Goal: Task Accomplishment & Management: Complete application form

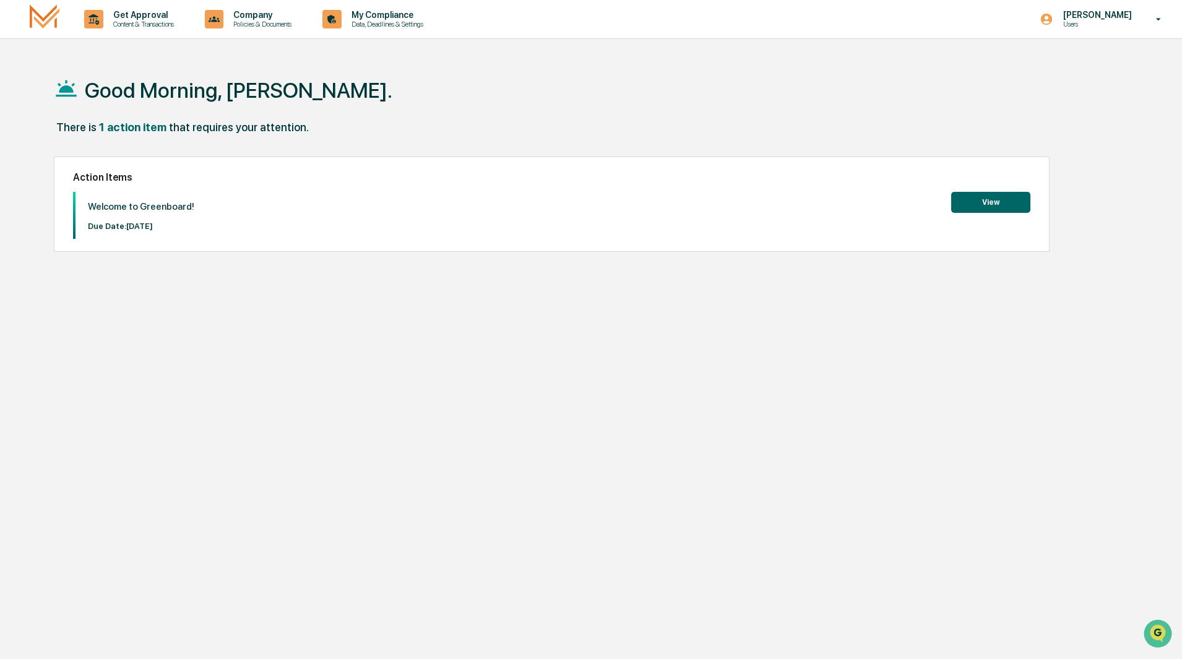
click at [983, 206] on button "View" at bounding box center [990, 202] width 79 height 21
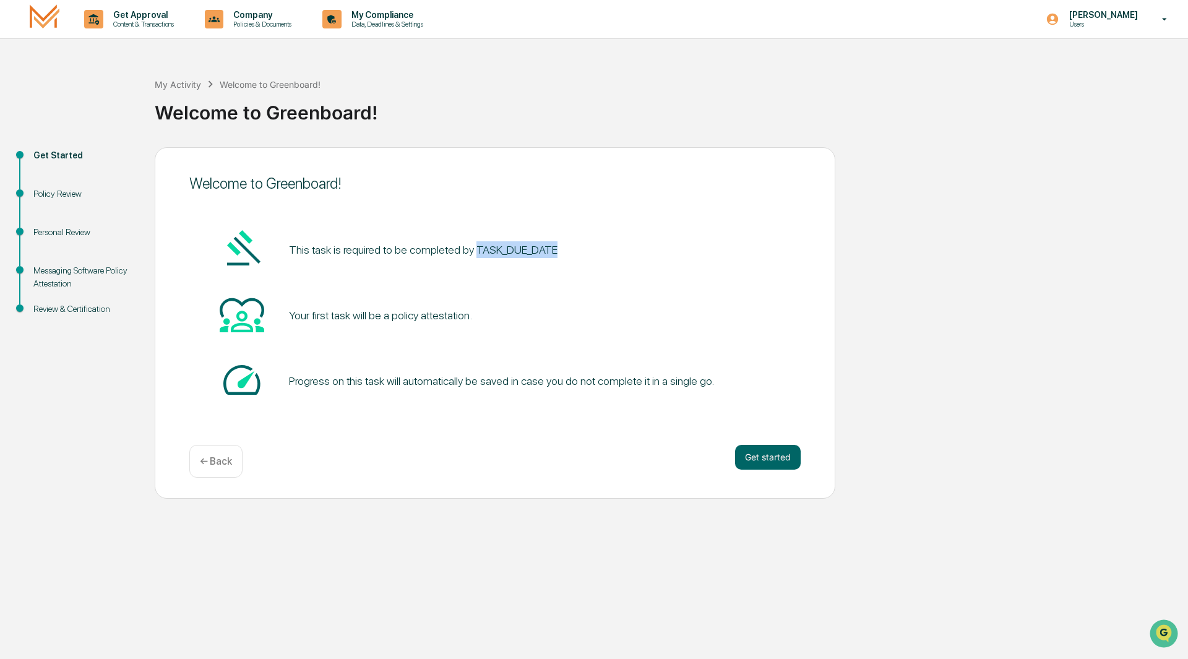
drag, startPoint x: 473, startPoint y: 239, endPoint x: 560, endPoint y: 248, distance: 87.7
click at [560, 248] on div "This task is required to be completed by TASK_DUE_DATE" at bounding box center [494, 249] width 611 height 47
click at [781, 456] on button "Get started" at bounding box center [768, 457] width 66 height 25
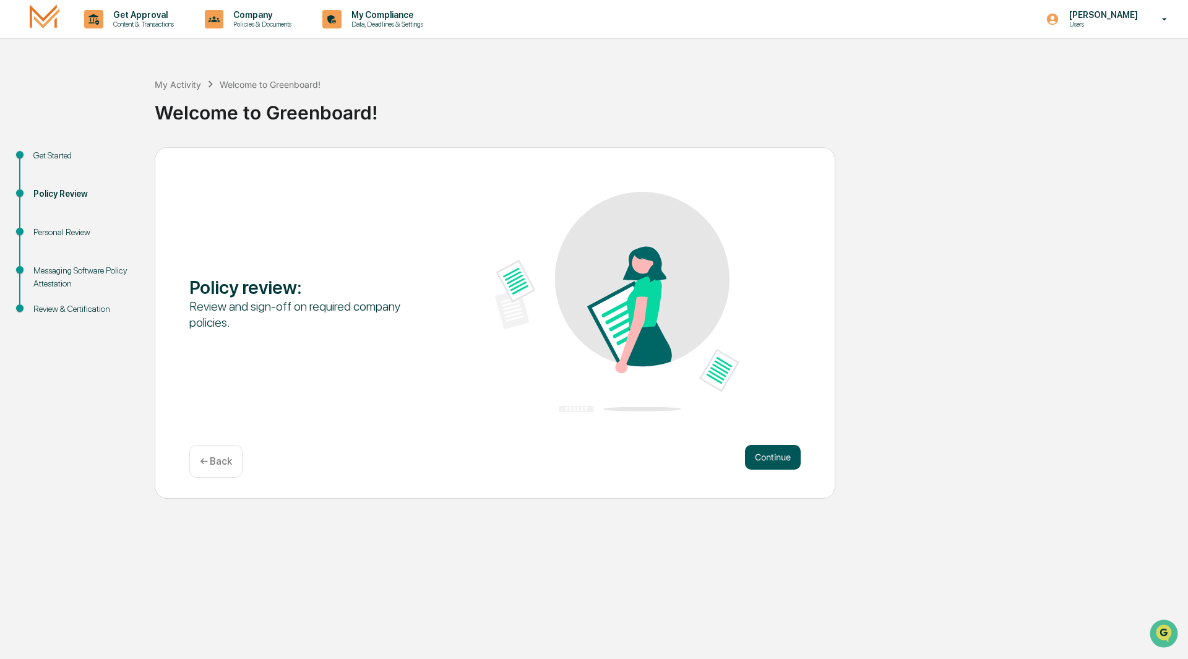
click at [767, 460] on button "Continue" at bounding box center [773, 457] width 56 height 25
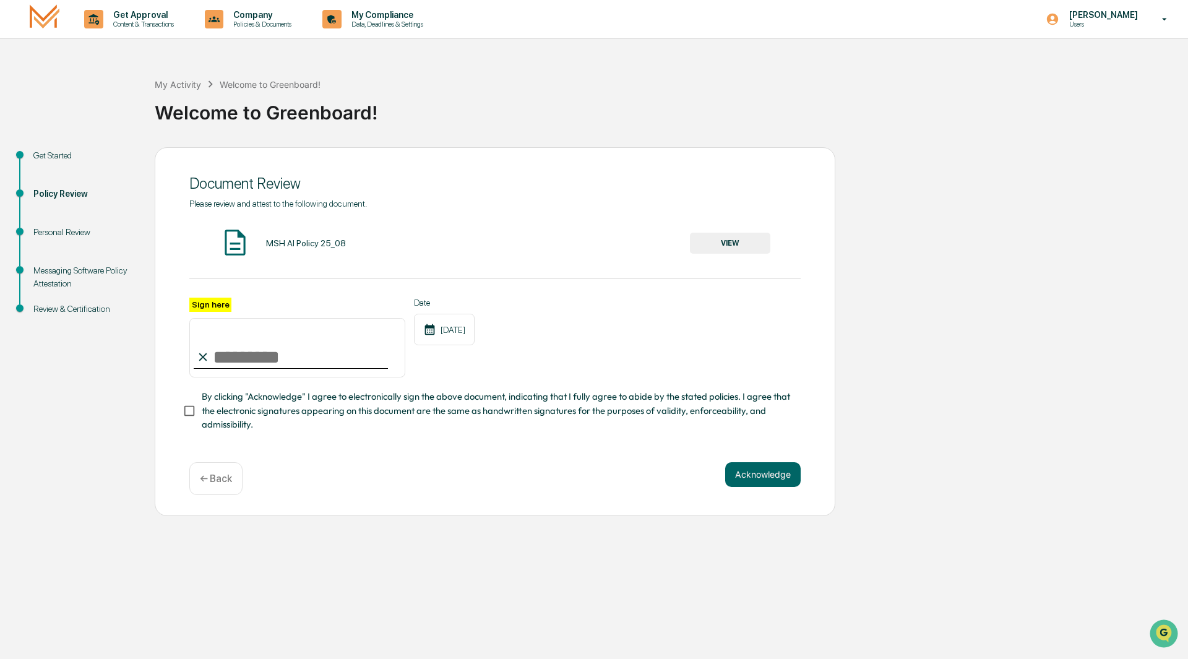
click at [732, 239] on button "VIEW" at bounding box center [730, 243] width 80 height 21
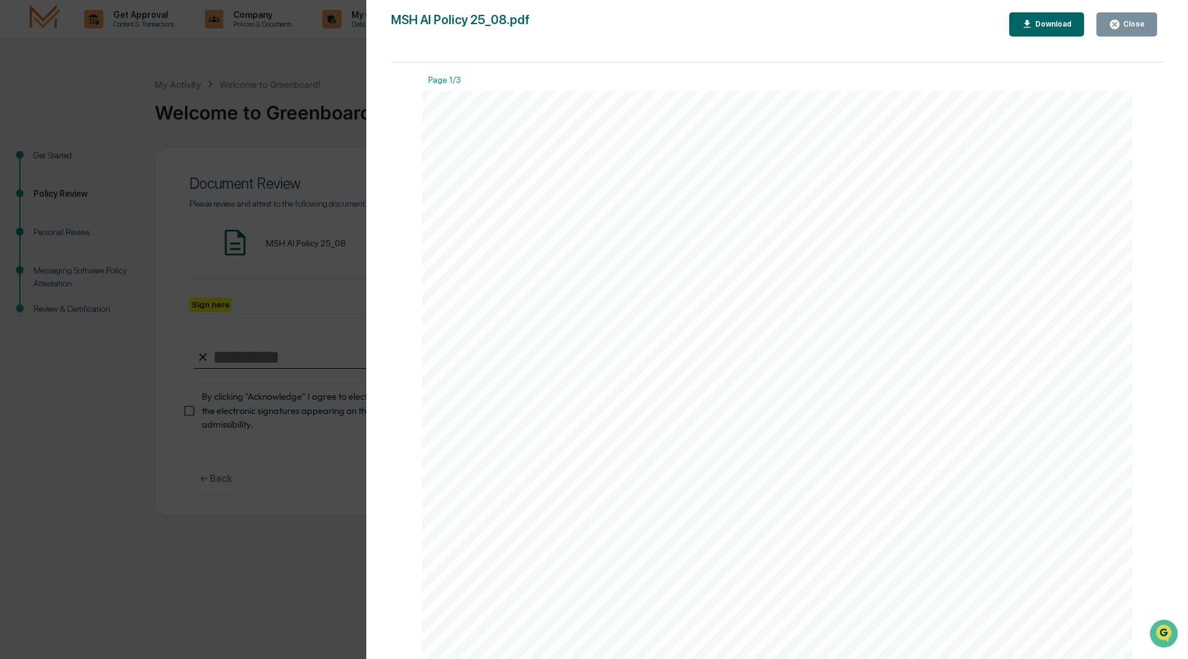
click at [1123, 27] on div "Close" at bounding box center [1132, 24] width 24 height 9
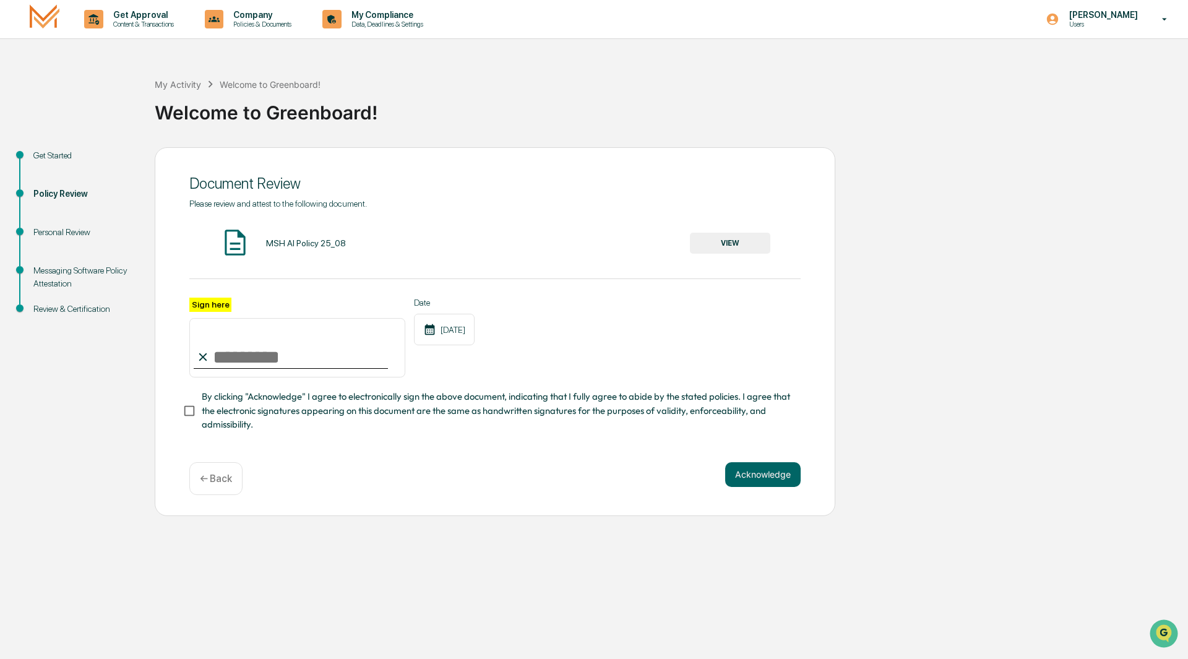
click at [279, 354] on input "Sign here" at bounding box center [297, 347] width 216 height 59
click at [249, 349] on input "Sign here" at bounding box center [297, 347] width 216 height 59
type input "**********"
click at [412, 368] on div "**********" at bounding box center [494, 338] width 611 height 80
click at [766, 476] on button "Acknowledge" at bounding box center [762, 474] width 75 height 25
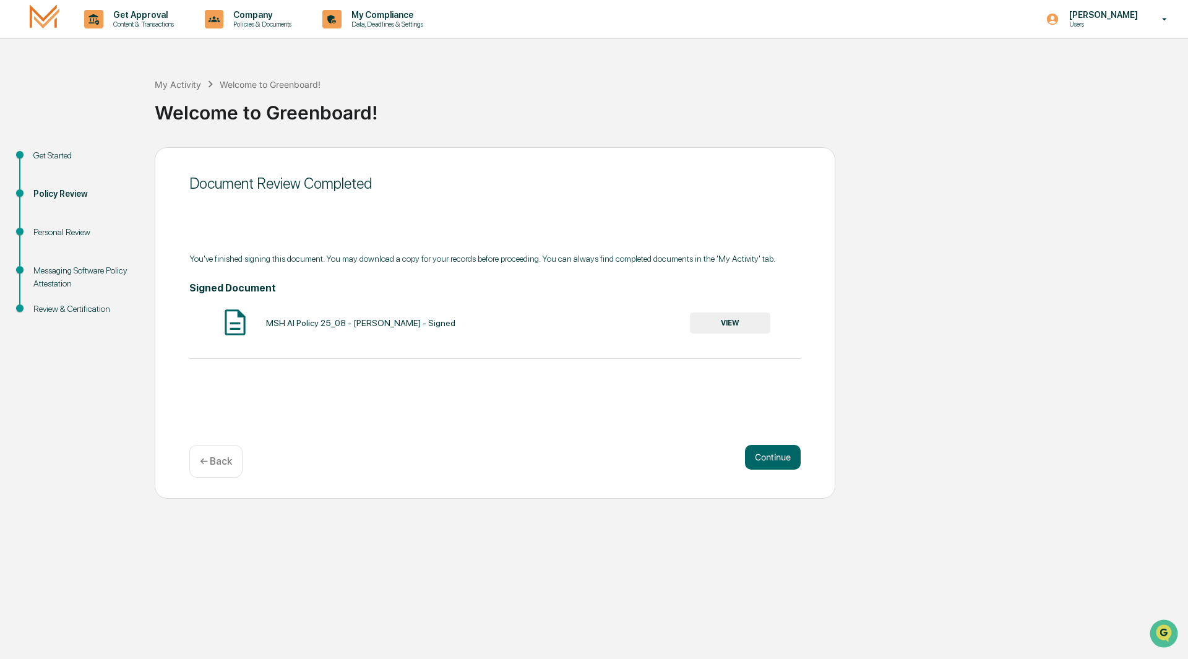
click at [304, 324] on div "MSH AI Policy 25_08 - [PERSON_NAME] - Signed" at bounding box center [360, 323] width 189 height 10
click at [793, 463] on button "Continue" at bounding box center [773, 457] width 56 height 25
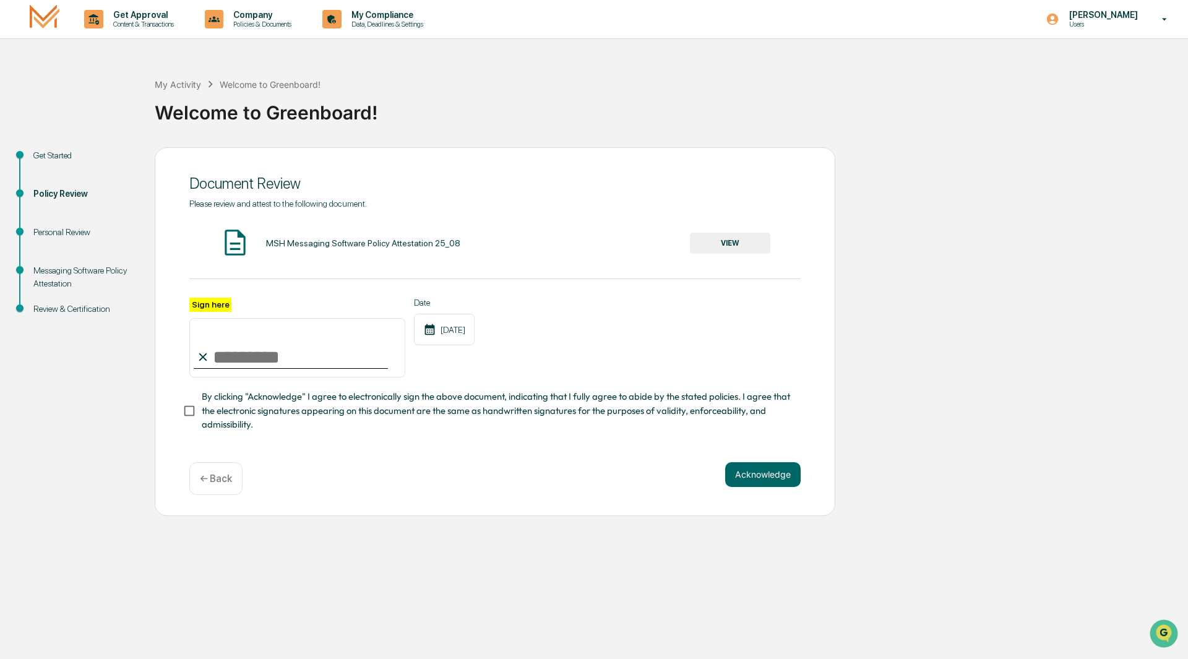
click at [356, 337] on input "Sign here" at bounding box center [297, 347] width 216 height 59
click at [353, 239] on div "MSH Messaging Software Policy Attestation 25_08" at bounding box center [363, 243] width 194 height 10
click at [724, 236] on button "VIEW" at bounding box center [730, 243] width 80 height 21
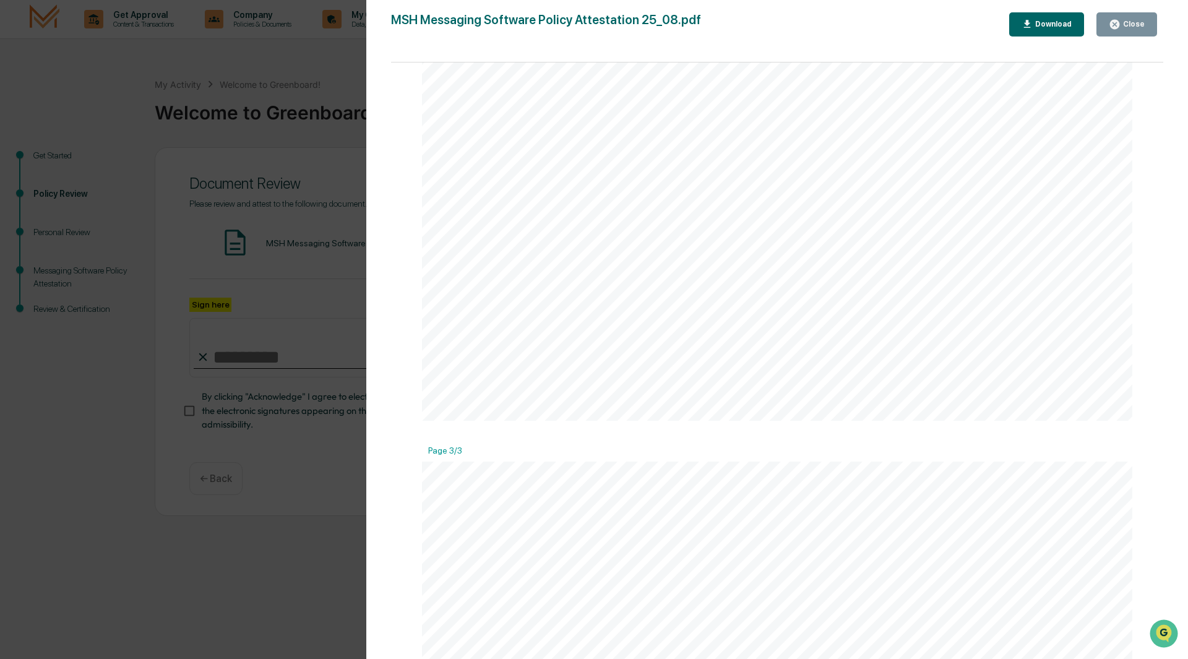
scroll to position [1342, 0]
click at [1119, 26] on icon "button" at bounding box center [1114, 24] width 9 height 9
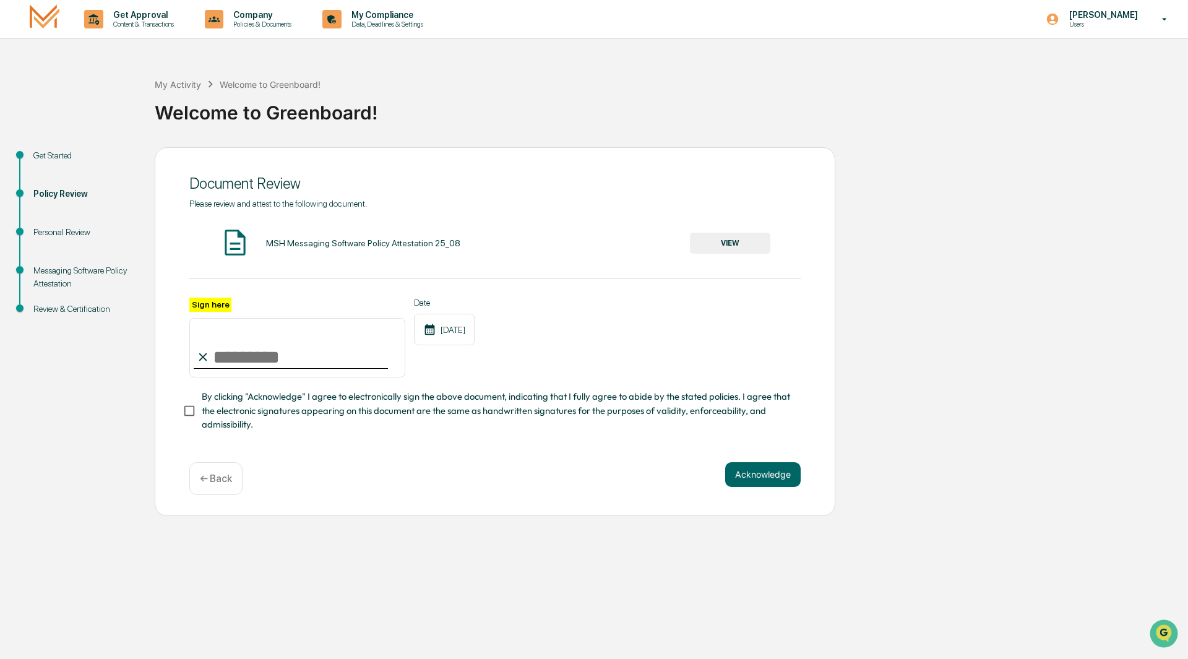
click at [264, 344] on input "Sign here" at bounding box center [297, 347] width 216 height 59
type input "**********"
click at [457, 350] on div "Date [DATE]" at bounding box center [444, 338] width 61 height 80
click at [750, 479] on button "Acknowledge" at bounding box center [762, 474] width 75 height 25
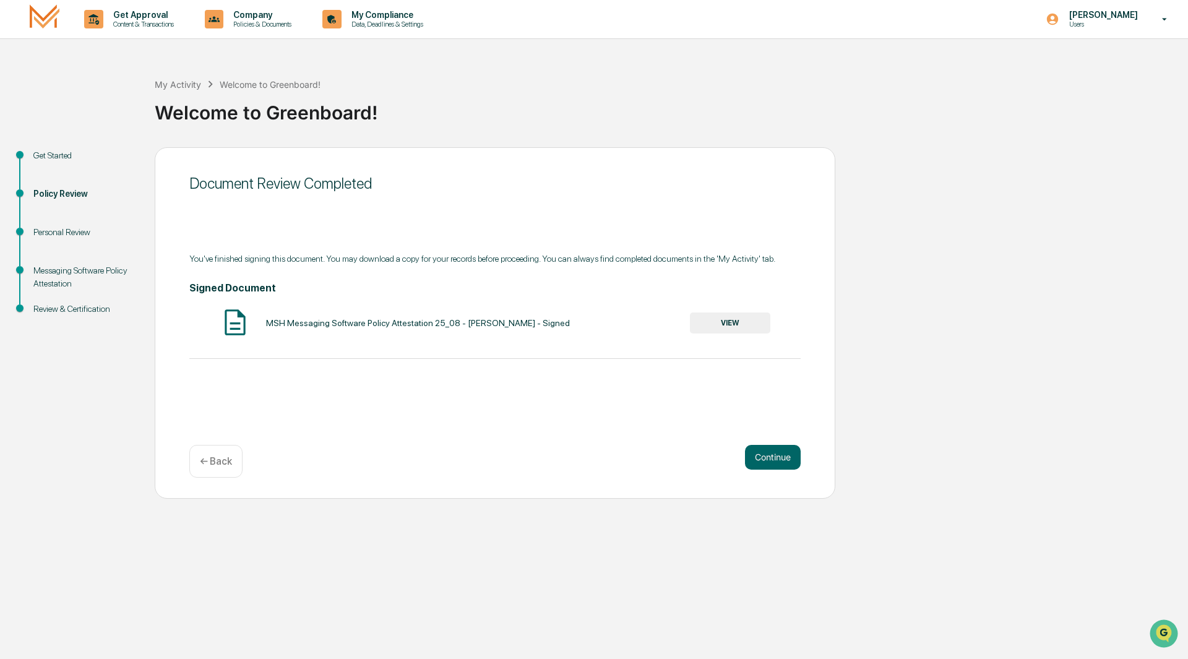
click at [764, 325] on button "VIEW" at bounding box center [730, 322] width 80 height 21
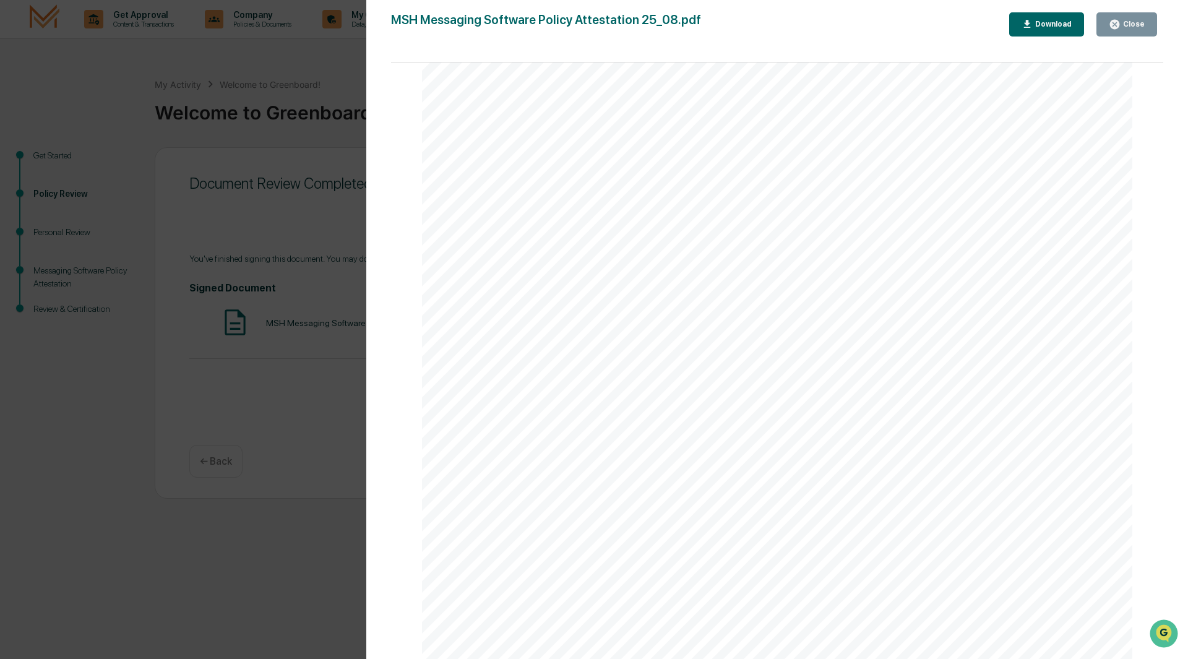
scroll to position [1868, 0]
click at [1117, 24] on icon "button" at bounding box center [1115, 25] width 12 height 12
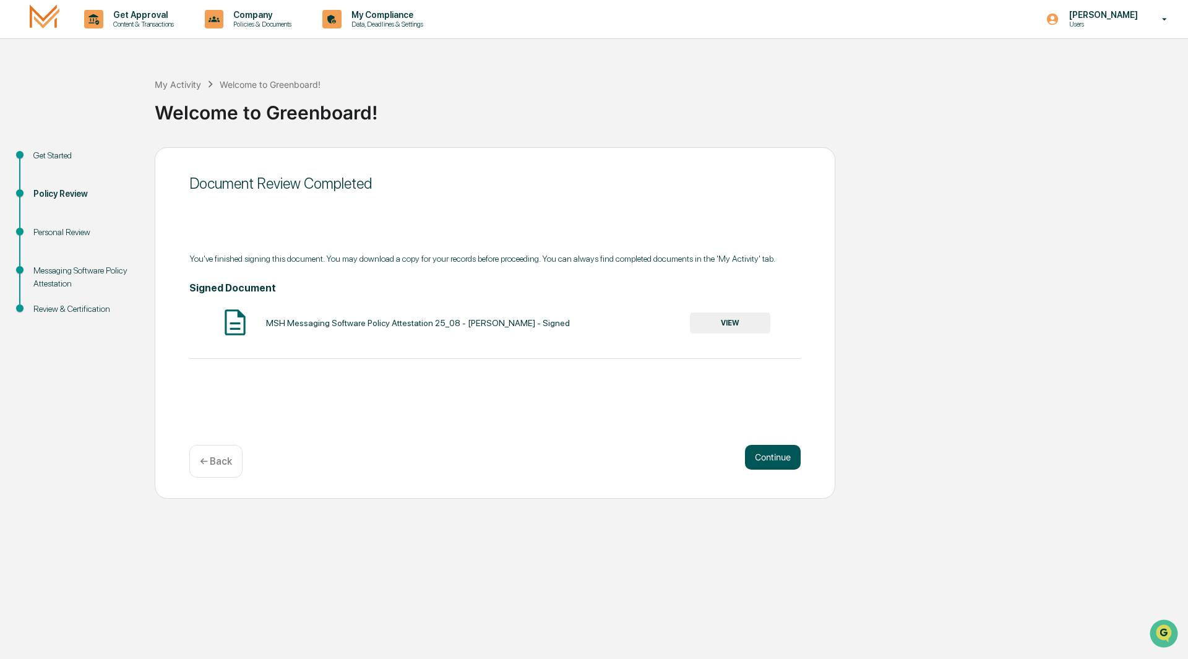
click at [786, 463] on button "Continue" at bounding box center [773, 457] width 56 height 25
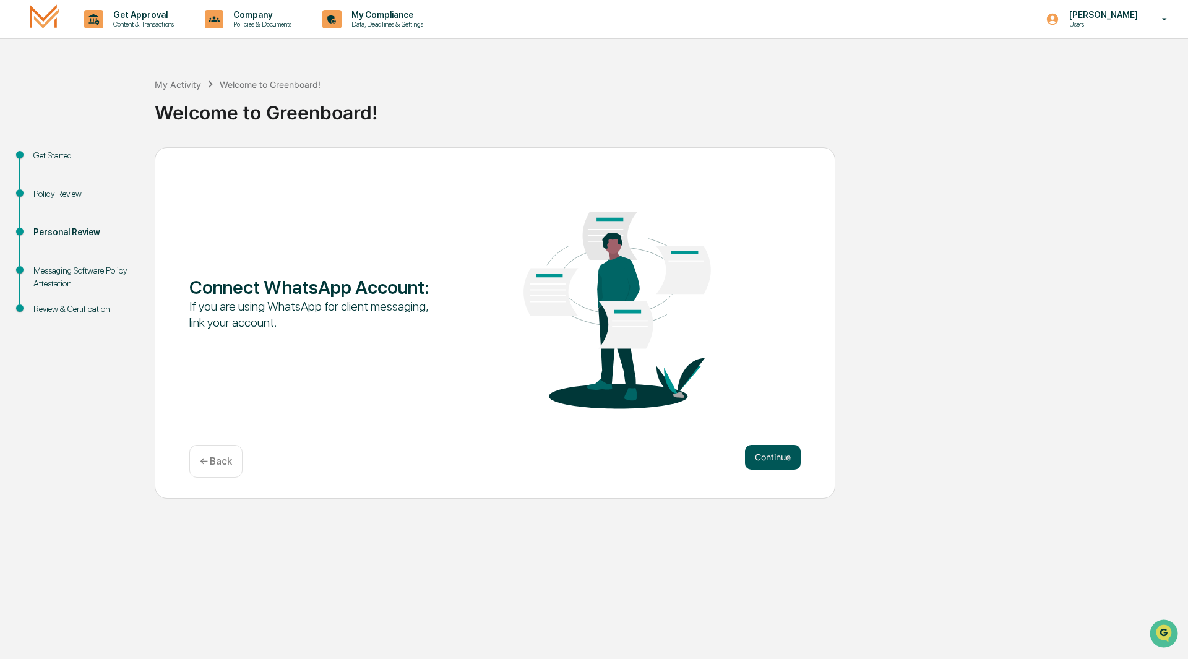
click at [786, 452] on button "Continue" at bounding box center [773, 457] width 56 height 25
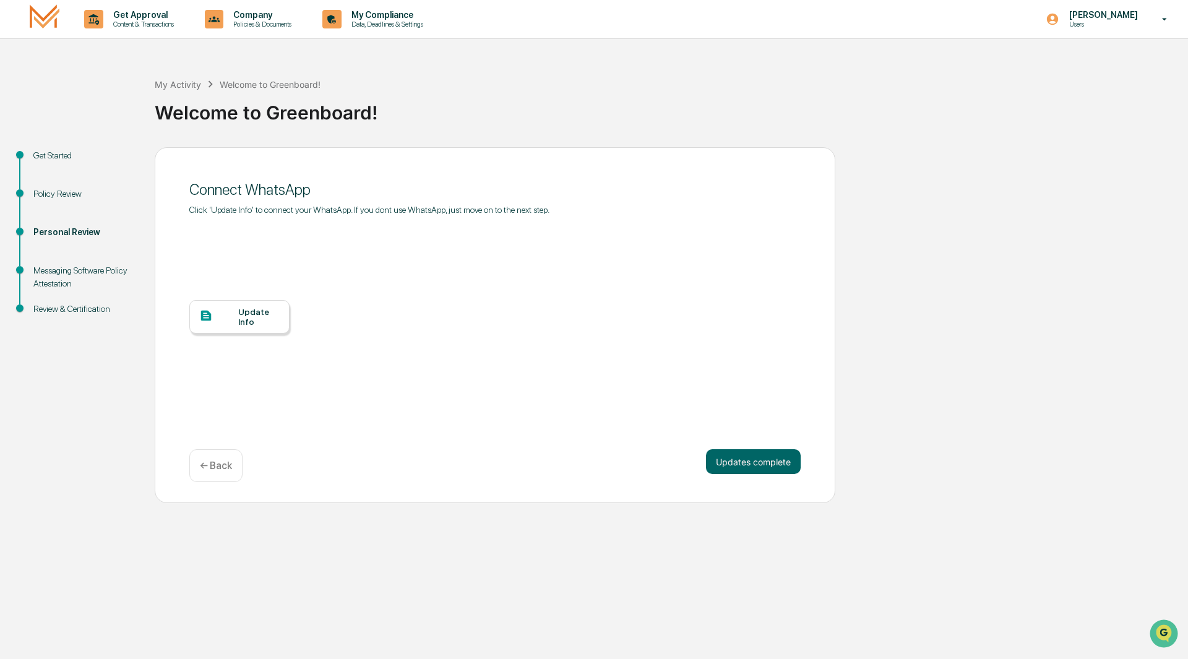
click at [247, 320] on div "Update Info" at bounding box center [258, 317] width 41 height 20
click at [726, 469] on button "Updates complete" at bounding box center [753, 461] width 95 height 25
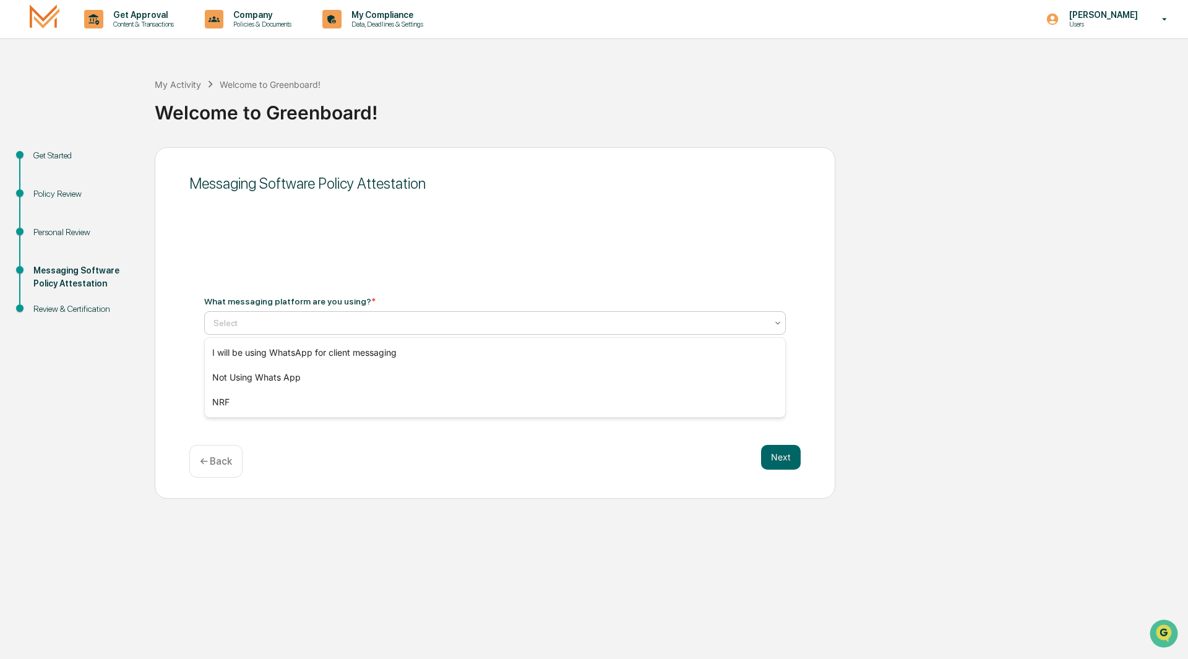
click at [269, 322] on div at bounding box center [489, 323] width 553 height 12
click at [170, 323] on div "Messaging Software Policy Attestation What messaging platform are you using? * …" at bounding box center [495, 322] width 681 height 351
click at [231, 320] on div at bounding box center [489, 323] width 553 height 12
click at [246, 377] on div "Not Using Whats App" at bounding box center [495, 377] width 580 height 25
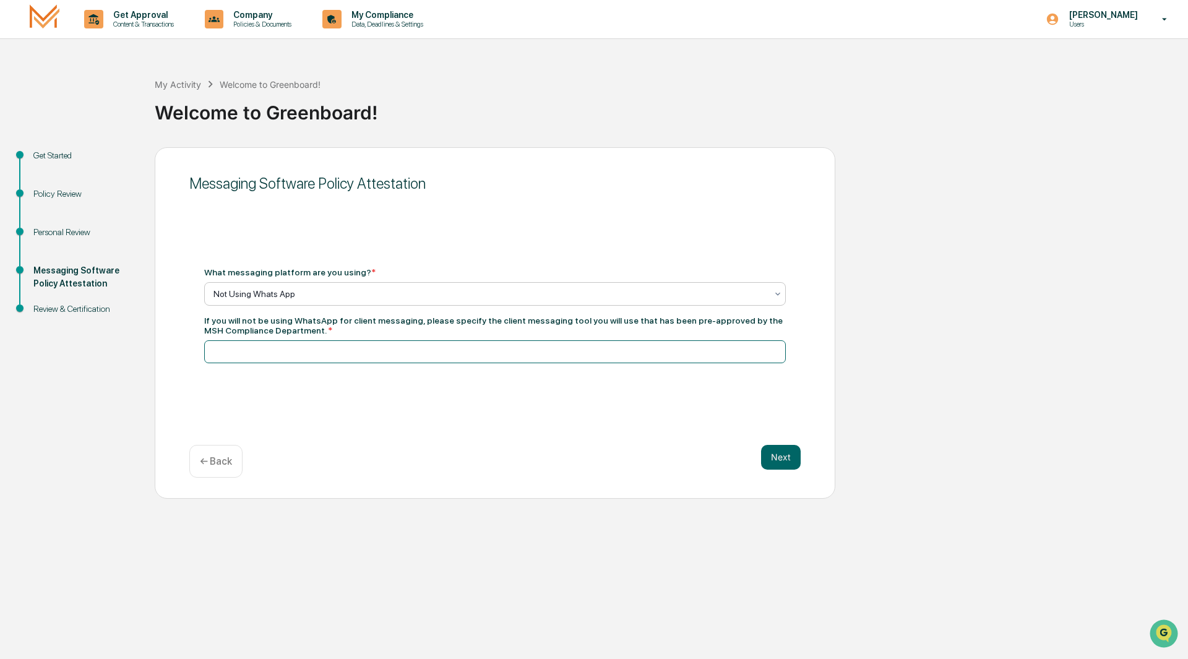
click at [267, 357] on input at bounding box center [495, 351] width 582 height 23
click at [281, 282] on div "Not Using Whats App" at bounding box center [495, 294] width 582 height 24
click at [202, 468] on div "← Back" at bounding box center [215, 461] width 53 height 33
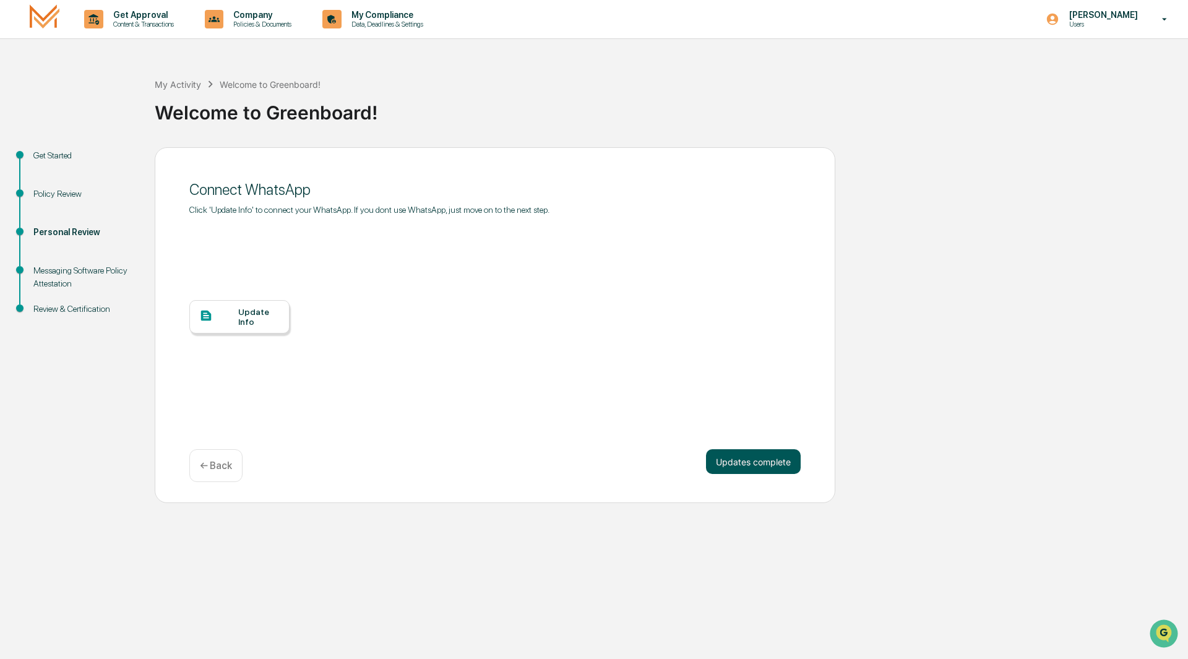
click at [765, 463] on button "Updates complete" at bounding box center [753, 461] width 95 height 25
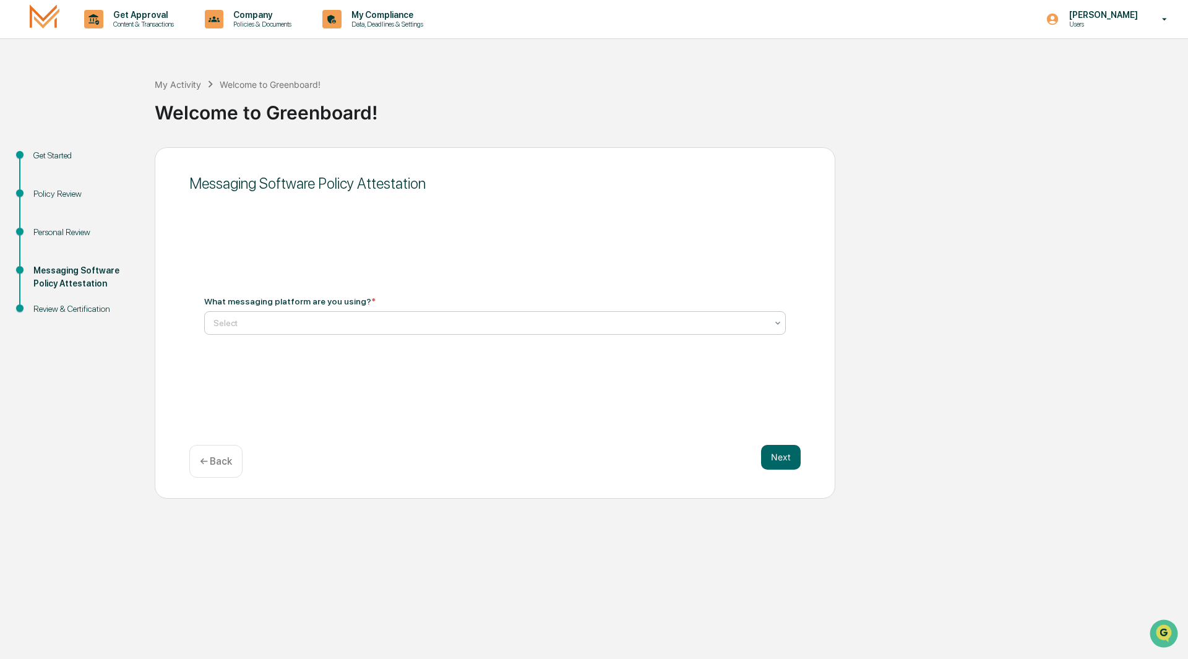
click at [437, 322] on div at bounding box center [489, 323] width 553 height 12
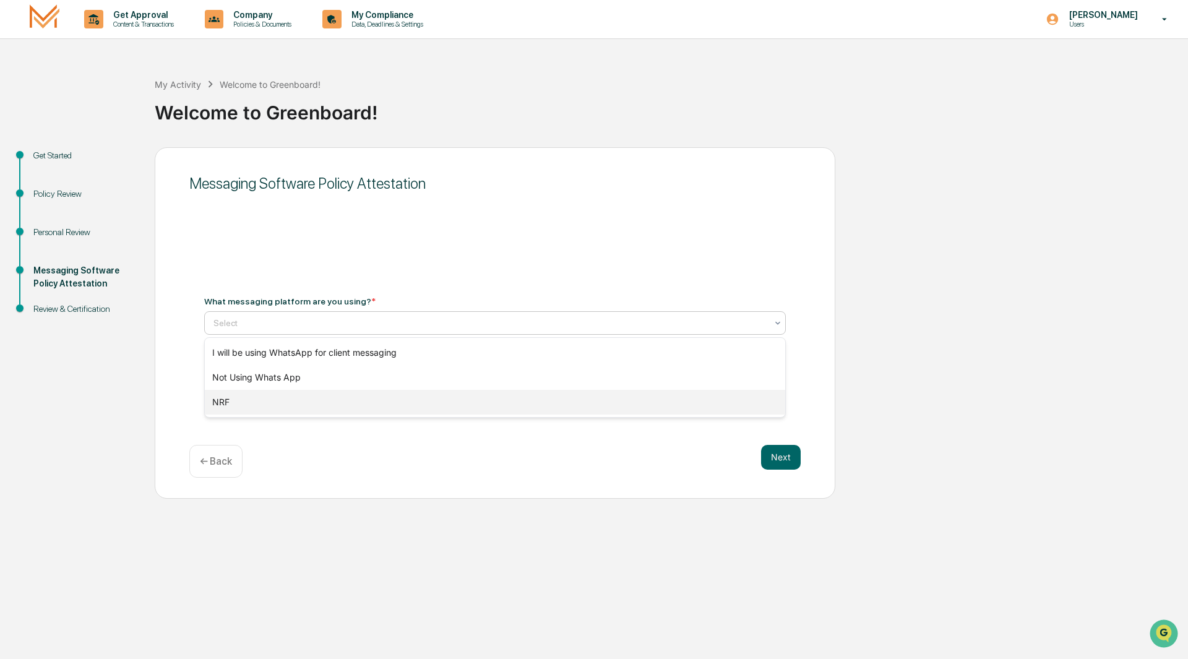
click at [346, 398] on div "NRF" at bounding box center [495, 402] width 580 height 25
click at [681, 320] on div at bounding box center [489, 323] width 553 height 12
click at [542, 370] on div "Not Using Whats App" at bounding box center [495, 377] width 580 height 25
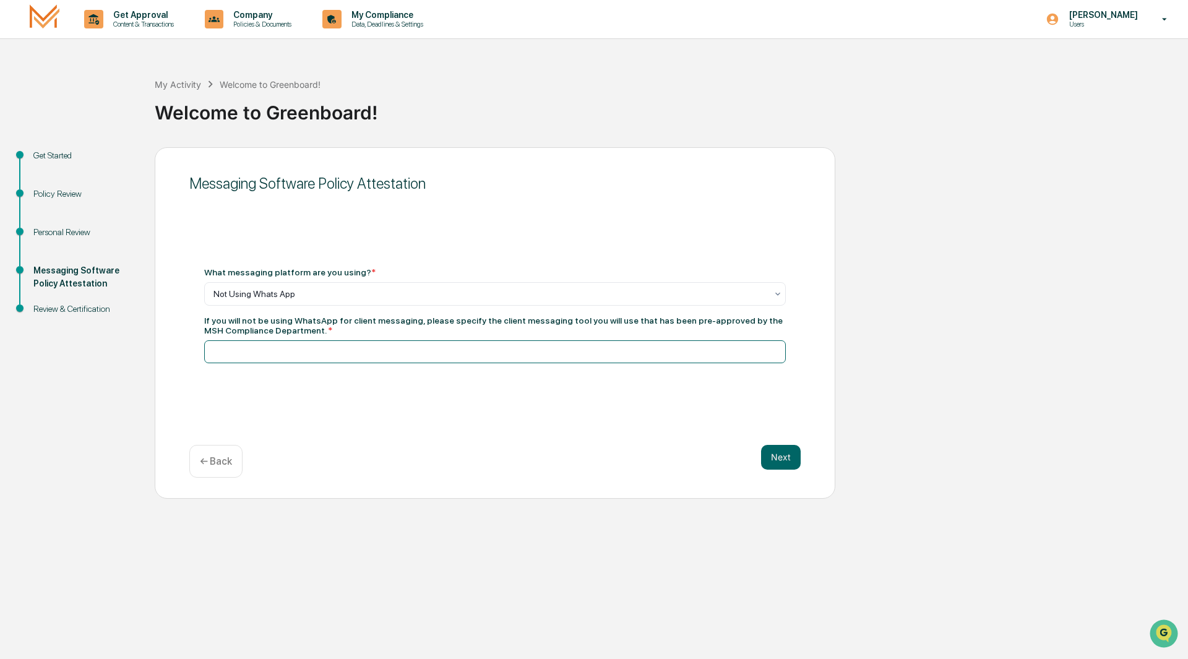
click at [531, 355] on input at bounding box center [495, 351] width 582 height 23
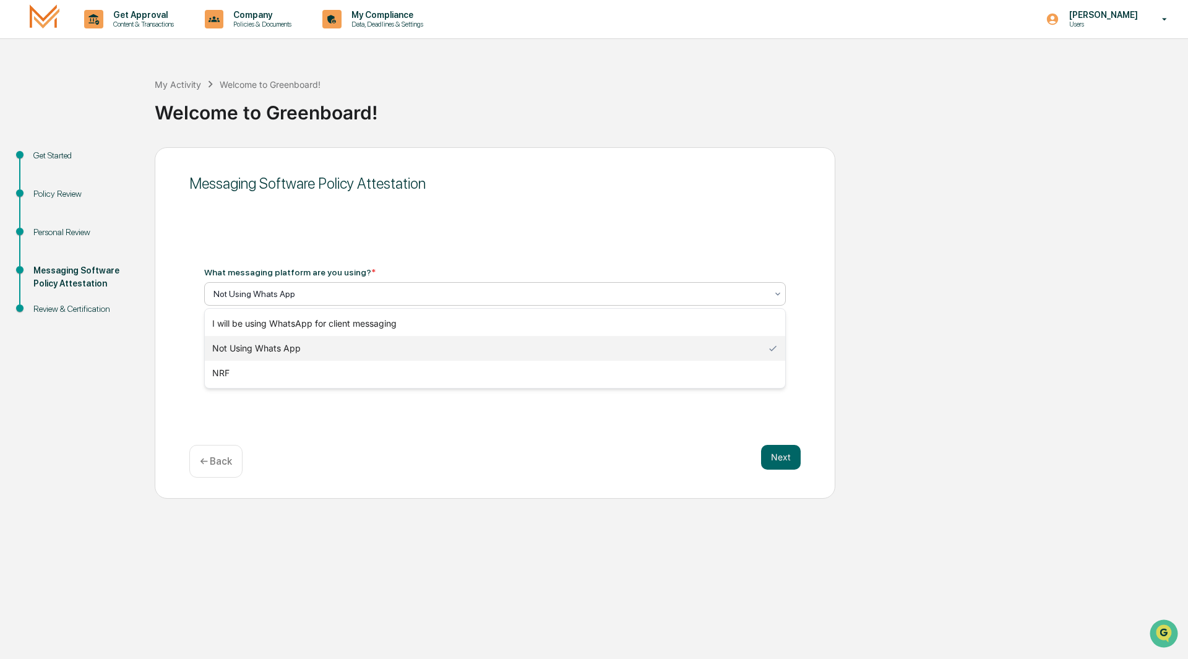
click at [524, 294] on div at bounding box center [489, 294] width 553 height 12
click at [382, 342] on div "Not Using Whats App" at bounding box center [495, 348] width 580 height 25
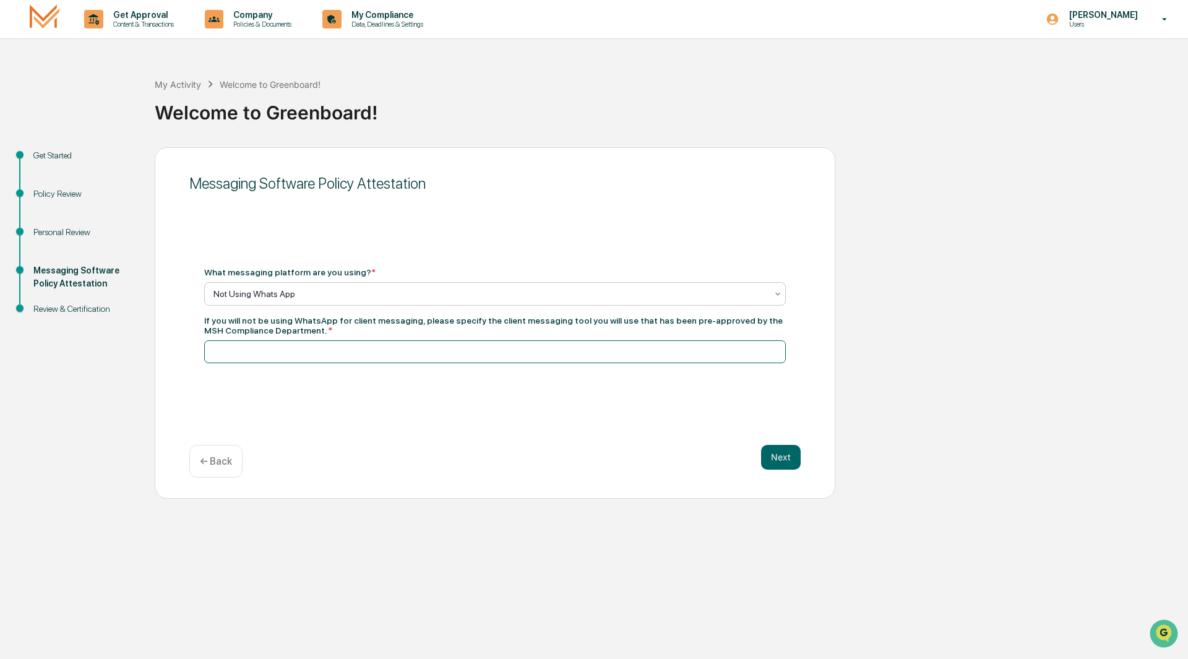
click at [355, 345] on input at bounding box center [495, 351] width 582 height 23
type input "*"
click at [338, 398] on div "Messaging Software Policy Attestation What messaging platform are you using? * …" at bounding box center [495, 322] width 681 height 351
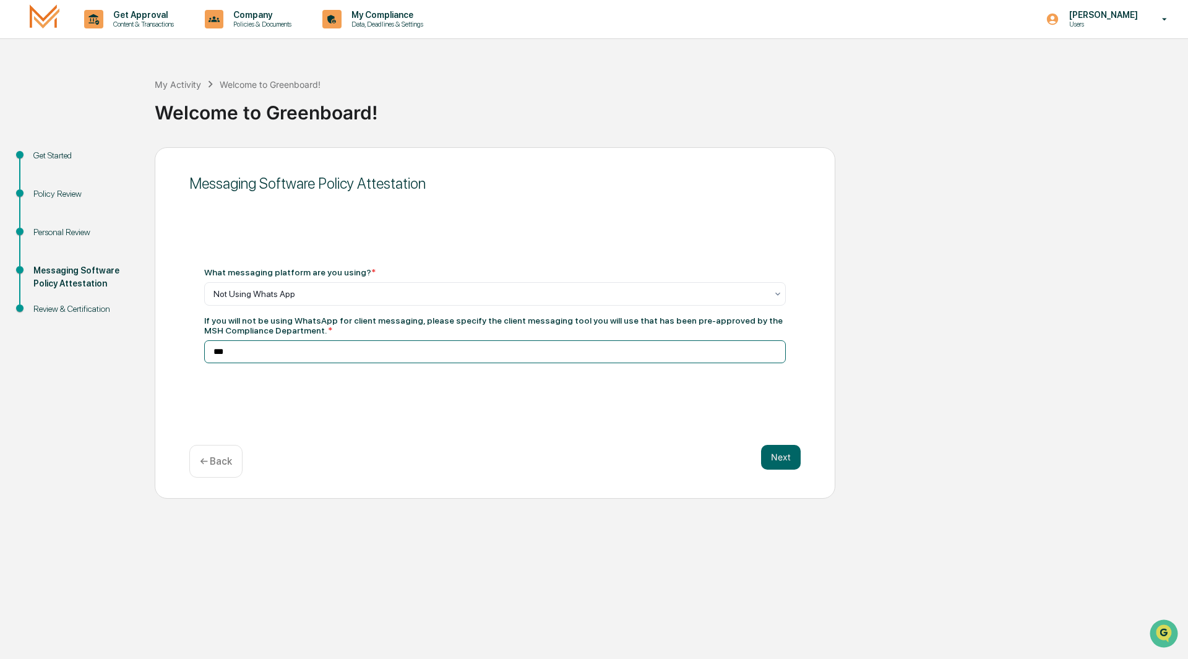
click at [369, 342] on input "***" at bounding box center [495, 351] width 582 height 23
type input "**********"
click at [796, 449] on button "Next" at bounding box center [781, 457] width 40 height 25
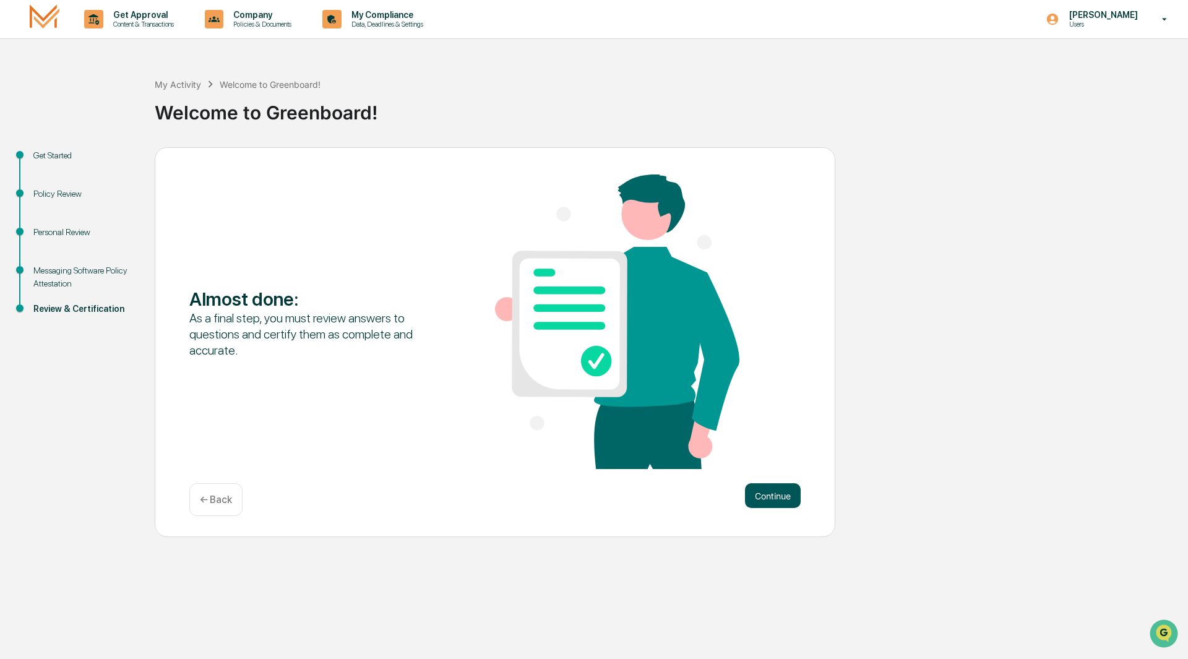
click at [770, 490] on button "Continue" at bounding box center [773, 495] width 56 height 25
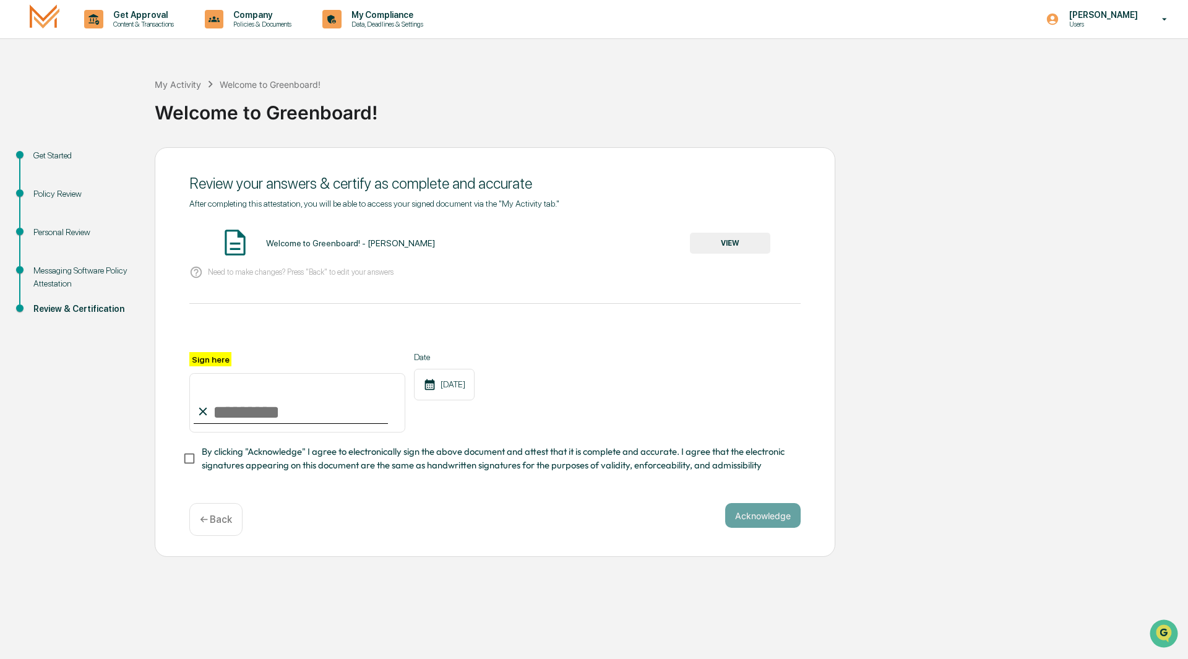
click at [727, 247] on button "VIEW" at bounding box center [730, 243] width 80 height 21
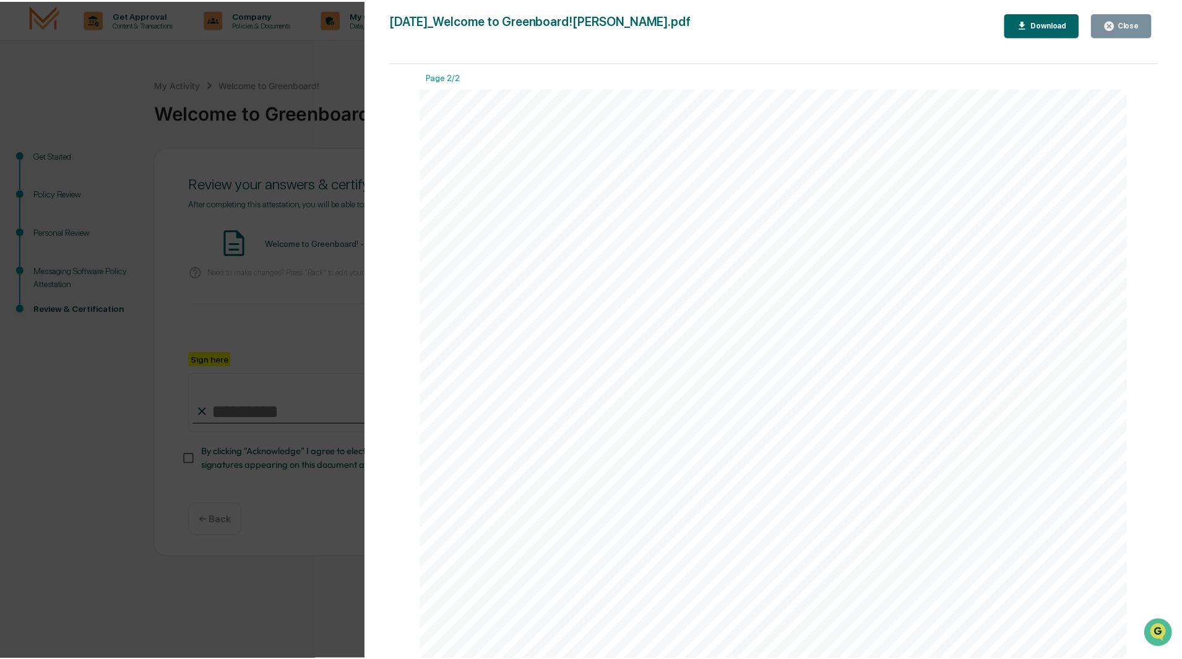
scroll to position [986, 0]
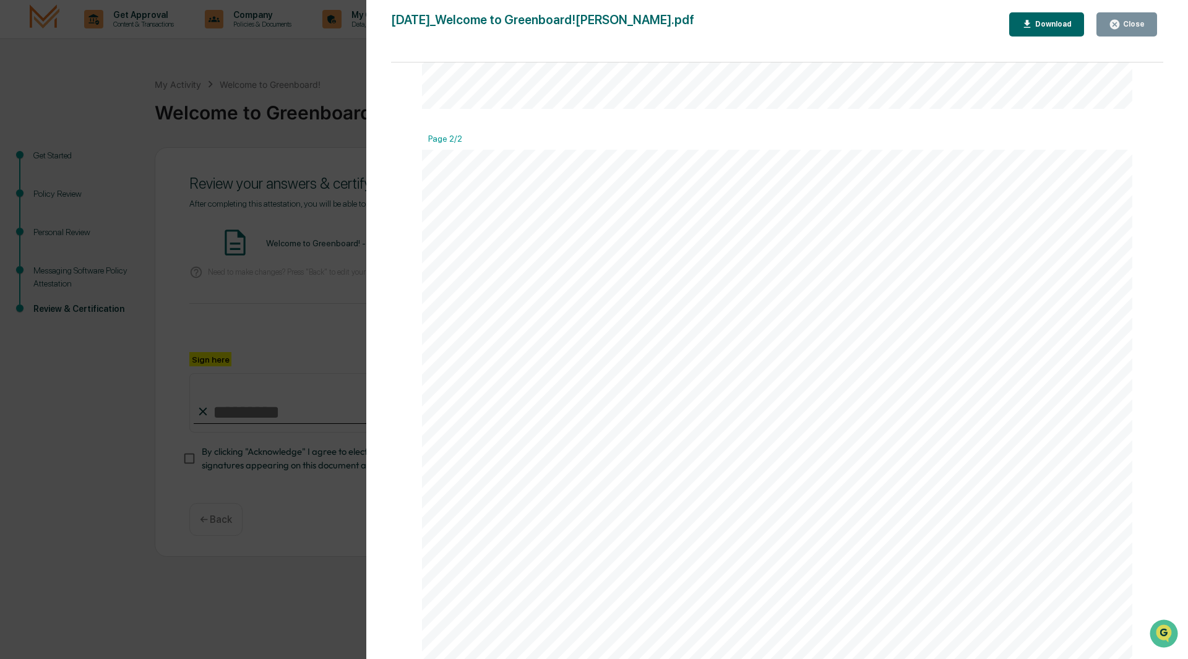
click at [1124, 25] on div "Close" at bounding box center [1132, 24] width 24 height 9
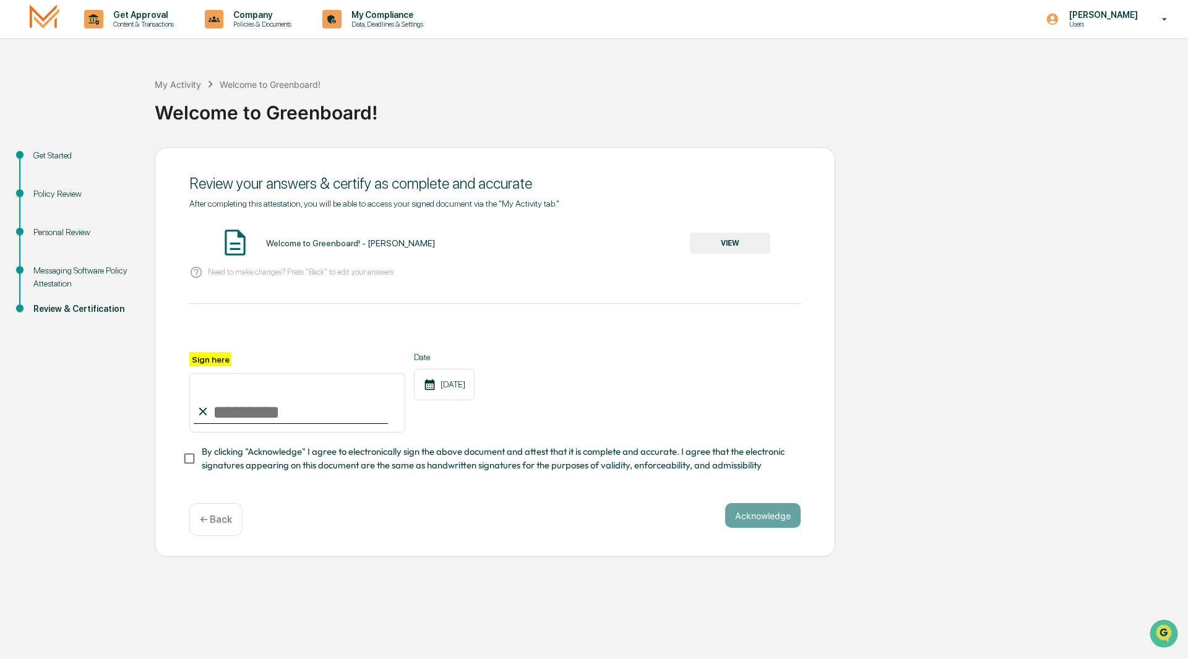
click at [284, 397] on input "Sign here" at bounding box center [297, 402] width 216 height 59
type input "**********"
click at [634, 391] on div "**********" at bounding box center [494, 392] width 611 height 80
click at [182, 462] on div "**********" at bounding box center [495, 352] width 681 height 410
click at [616, 373] on div "**********" at bounding box center [494, 392] width 611 height 80
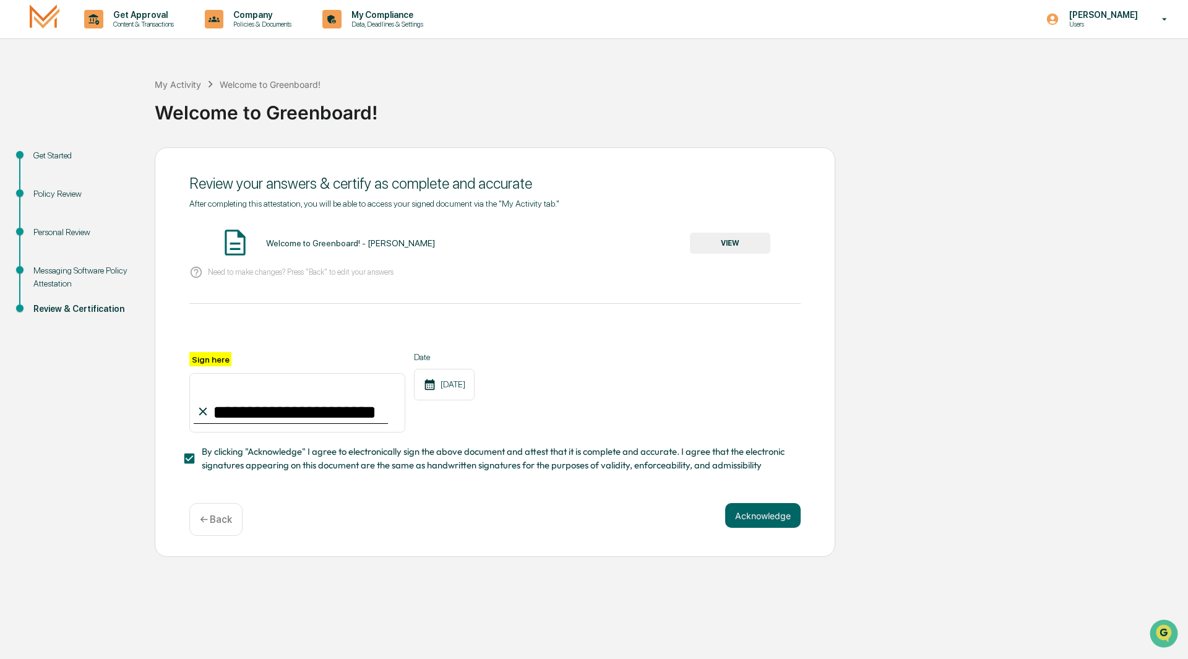
click at [690, 376] on div "**********" at bounding box center [494, 392] width 611 height 80
click at [761, 516] on button "Acknowledge" at bounding box center [762, 515] width 75 height 25
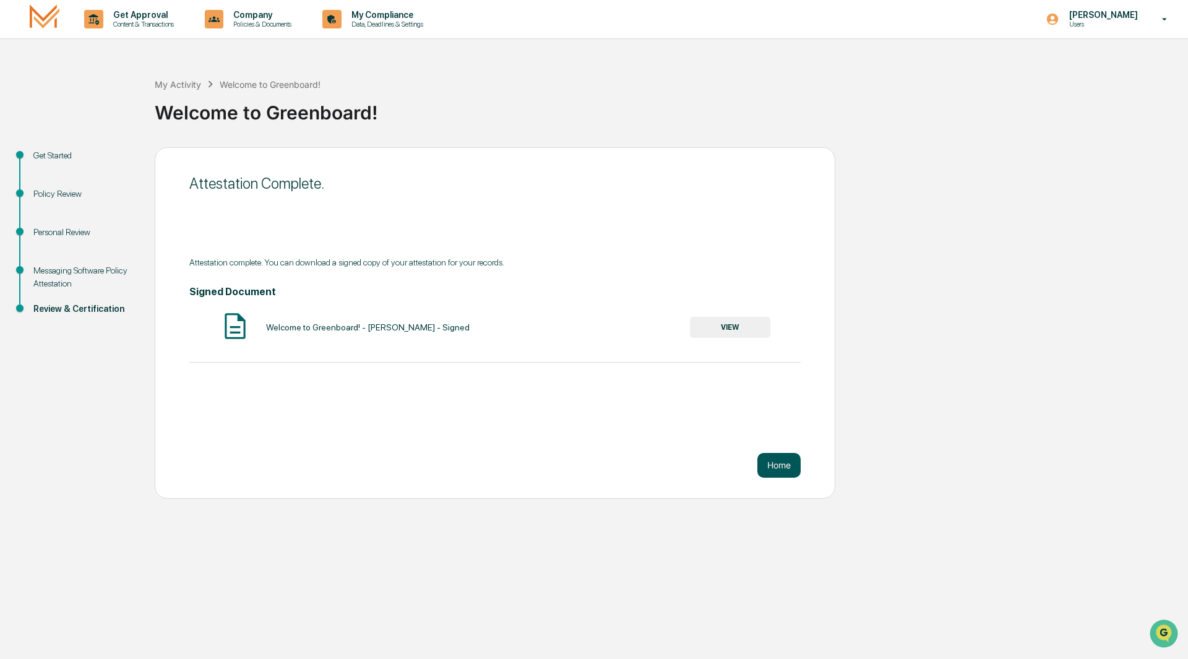
click at [776, 468] on button "Home" at bounding box center [778, 465] width 43 height 25
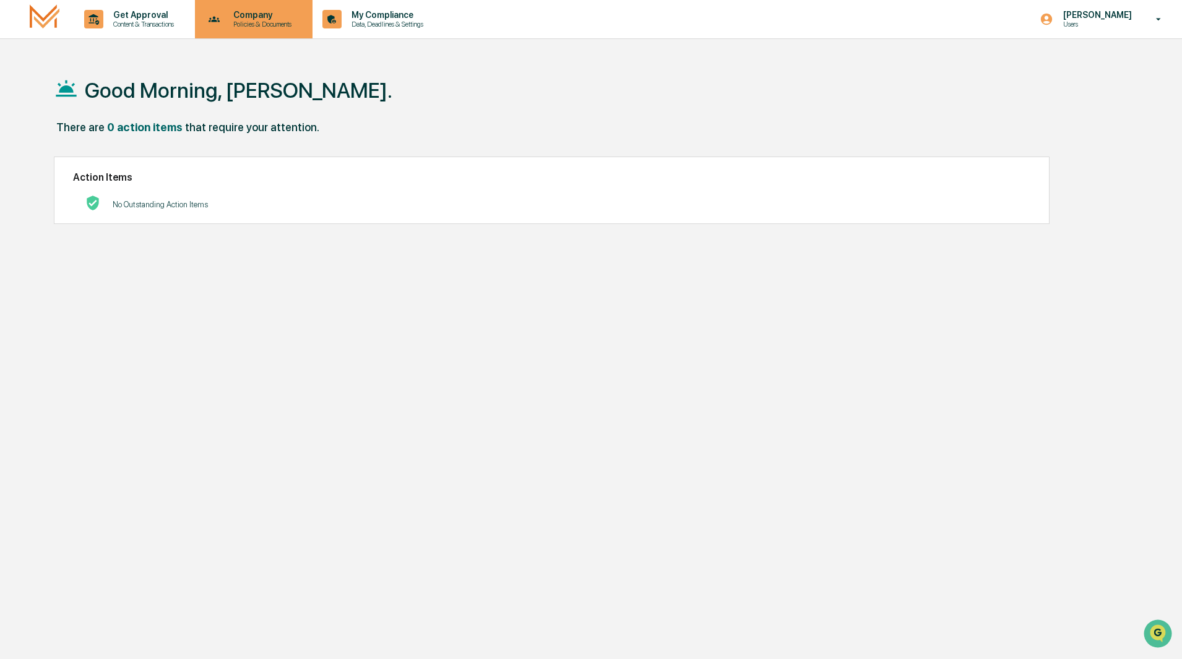
click at [256, 19] on p "Company" at bounding box center [260, 15] width 74 height 10
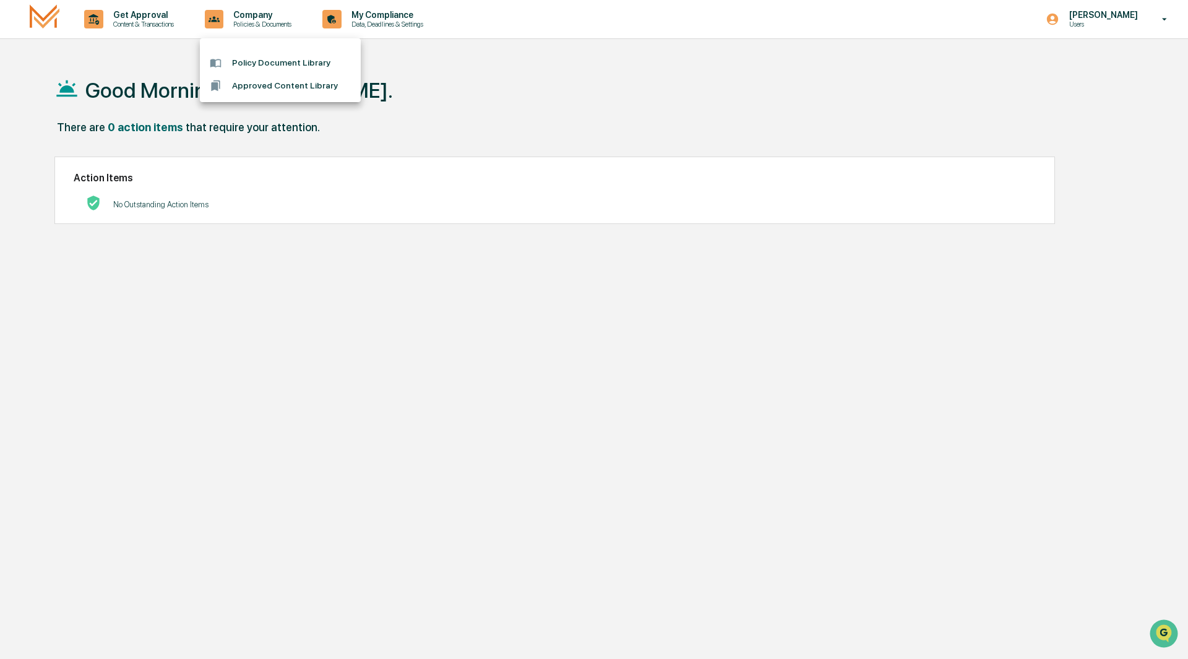
click at [257, 61] on li "Policy Document Library" at bounding box center [280, 62] width 161 height 23
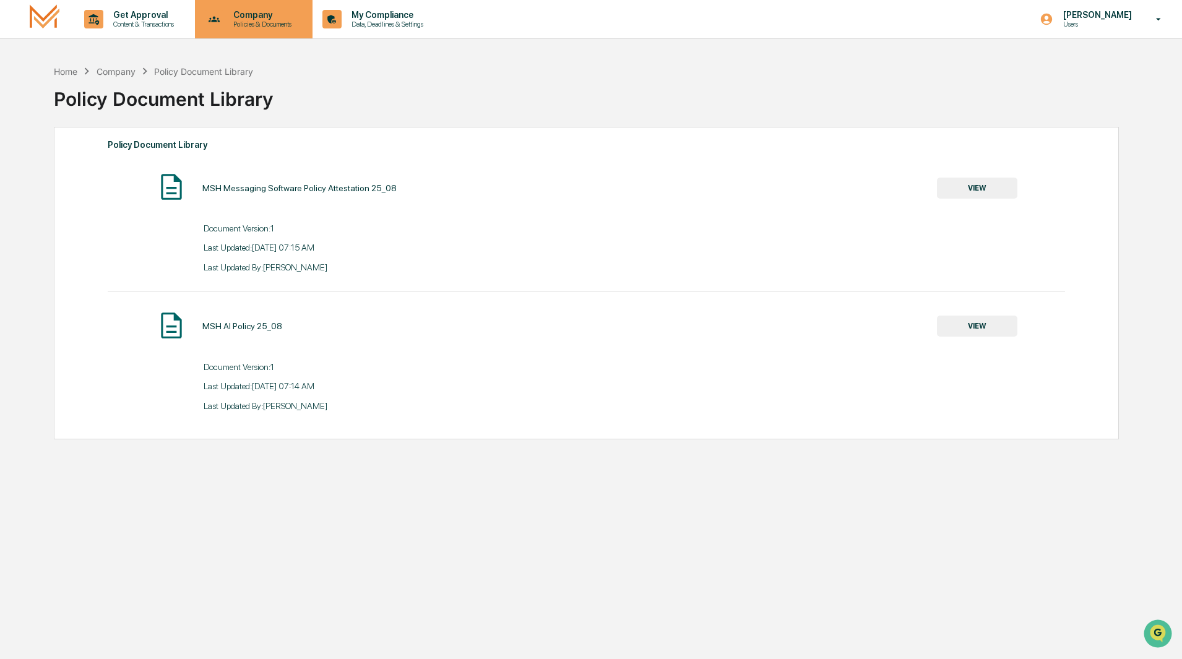
click at [264, 15] on p "Company" at bounding box center [260, 15] width 74 height 10
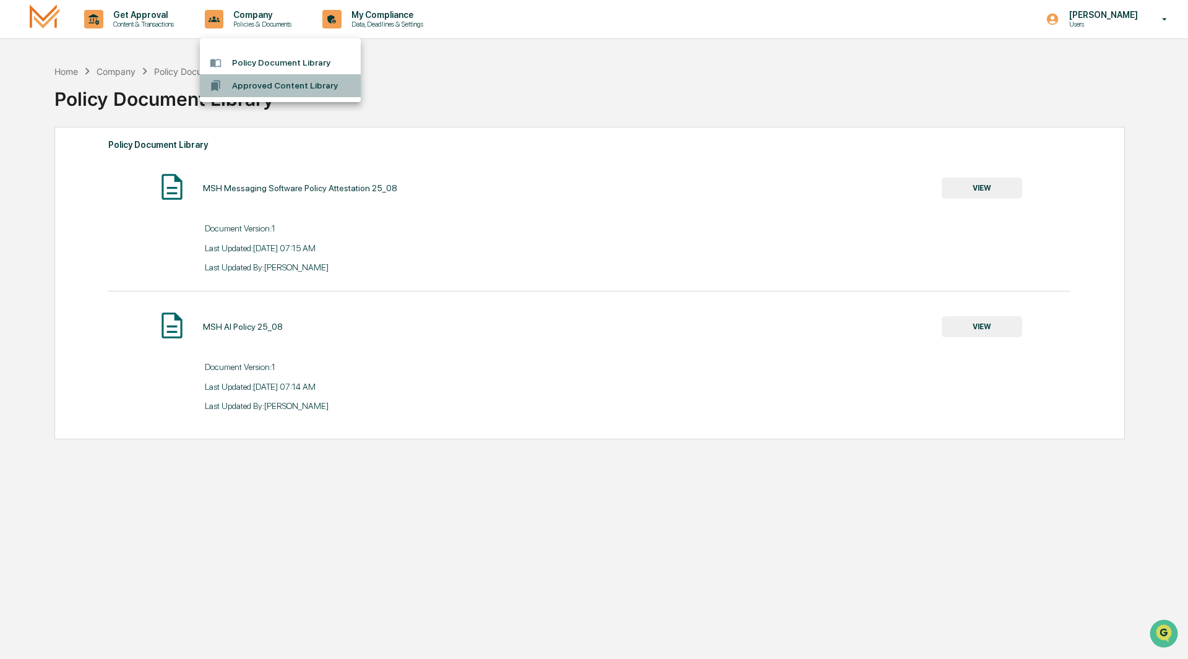
click at [259, 91] on li "Approved Content Library" at bounding box center [280, 85] width 161 height 23
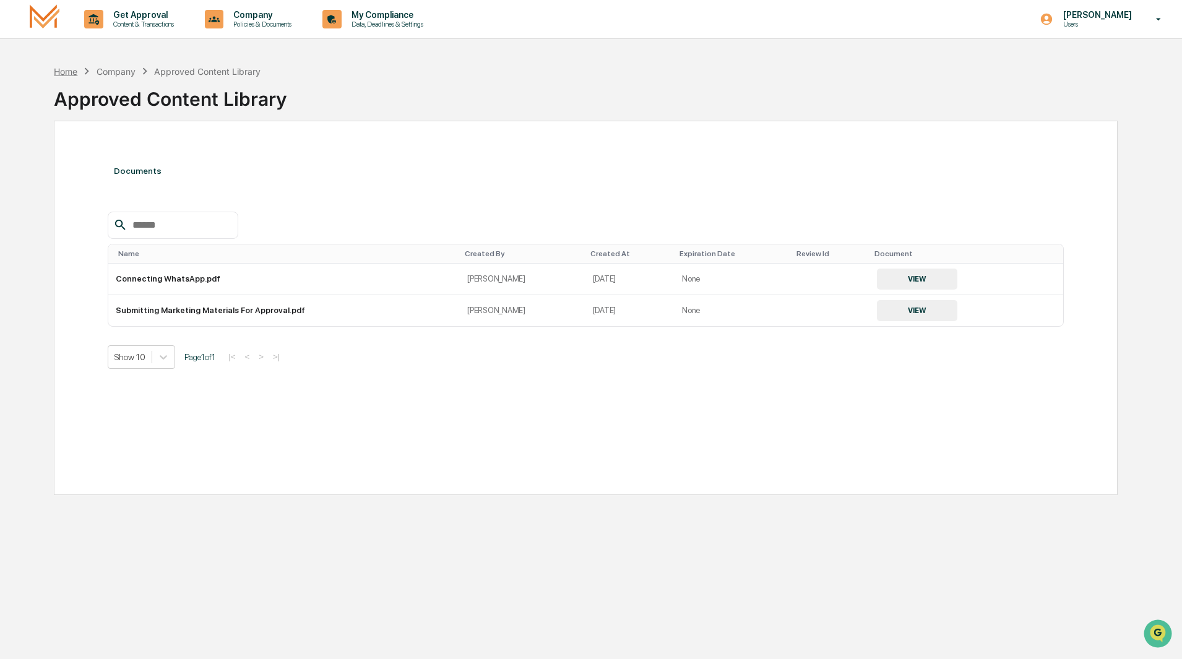
click at [61, 73] on div "Home" at bounding box center [66, 71] width 24 height 11
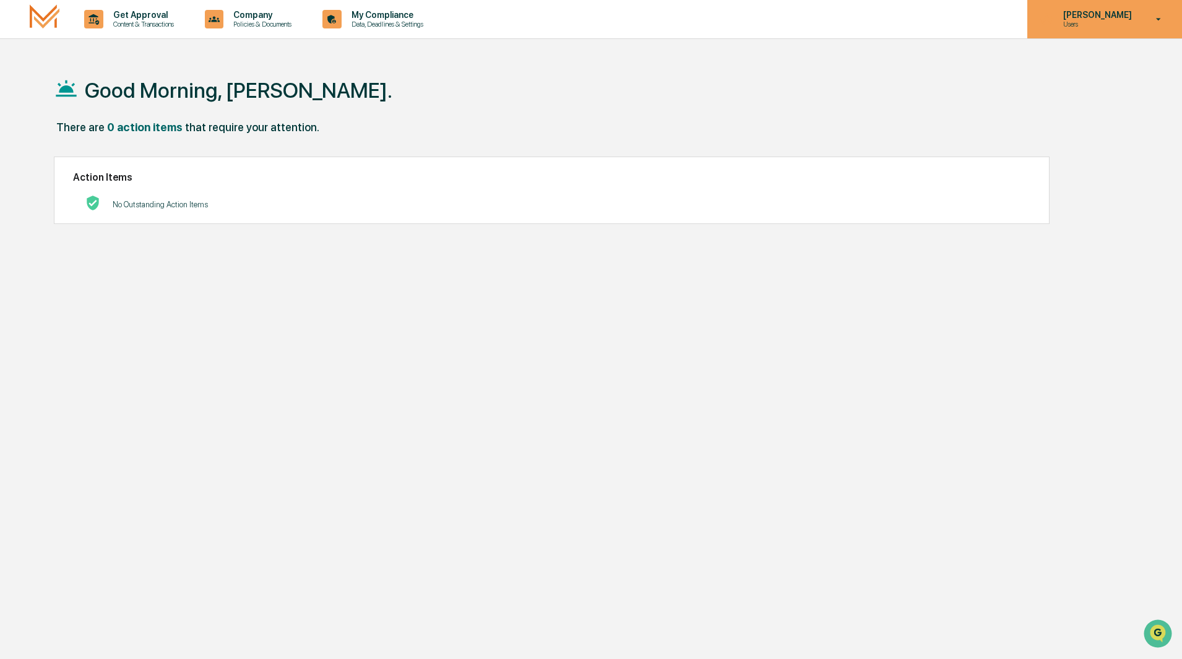
click at [1083, 16] on p "[PERSON_NAME]" at bounding box center [1095, 15] width 85 height 10
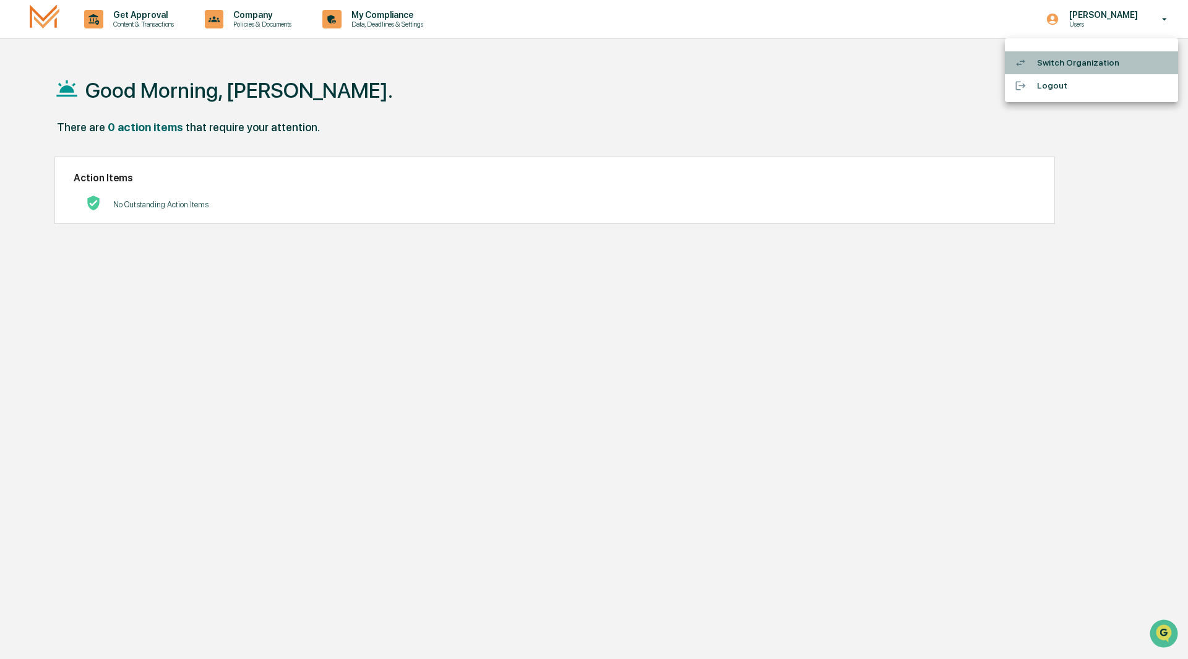
click at [1056, 55] on li "Switch Organization" at bounding box center [1091, 62] width 173 height 23
